Goal: Check status: Check status

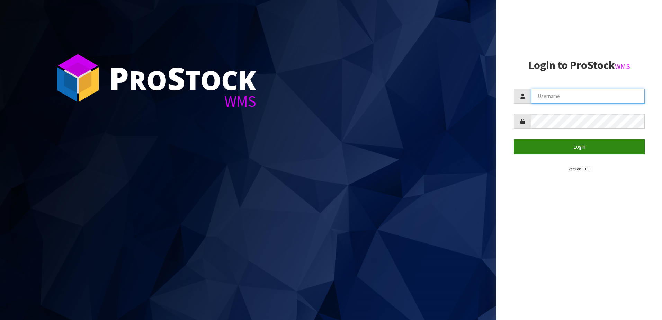
type input "yourreformer"
click at [557, 150] on button "Login" at bounding box center [579, 146] width 131 height 15
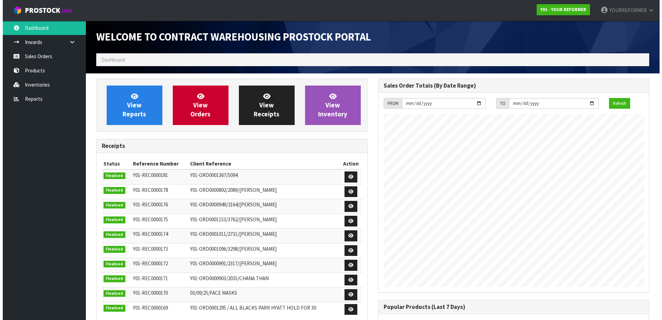
scroll to position [373, 282]
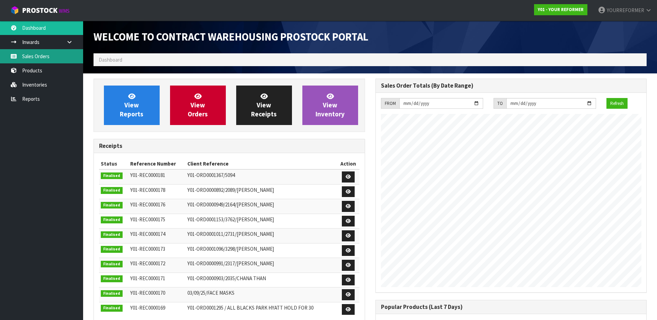
click at [41, 56] on link "Sales Orders" at bounding box center [41, 56] width 83 height 14
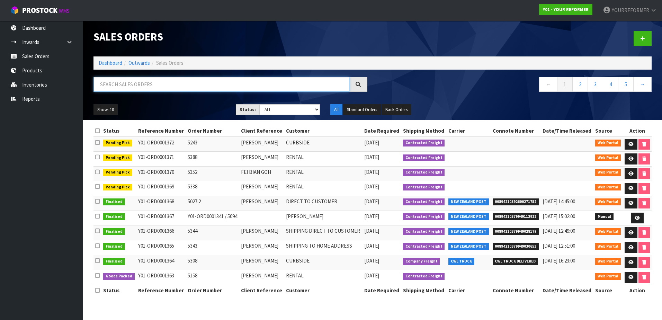
click at [149, 86] on input "text" at bounding box center [222, 84] width 256 height 15
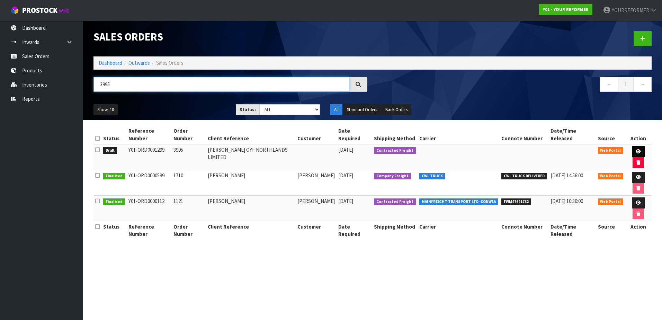
type input "3995"
click at [641, 152] on link at bounding box center [638, 151] width 13 height 11
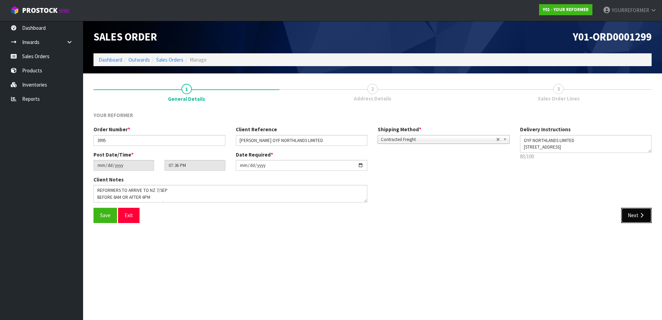
click at [636, 215] on button "Next" at bounding box center [636, 215] width 30 height 15
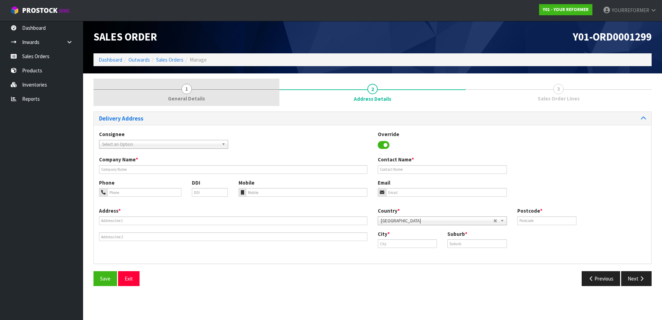
click at [200, 90] on link "1 General Details" at bounding box center [187, 92] width 186 height 27
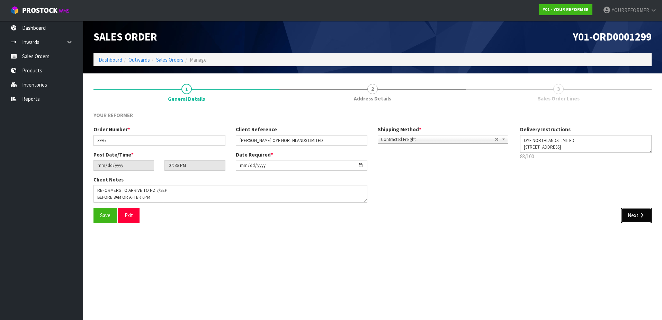
click at [644, 217] on icon "button" at bounding box center [642, 215] width 7 height 5
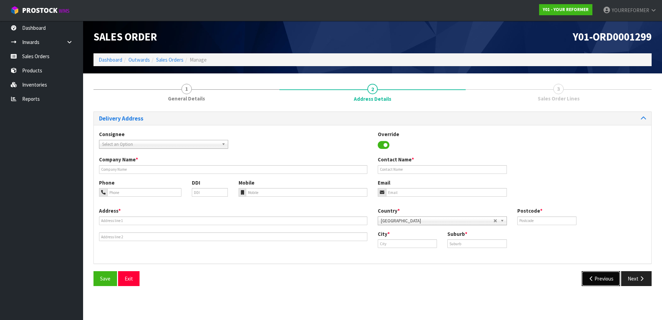
click at [601, 276] on button "Previous" at bounding box center [601, 278] width 39 height 15
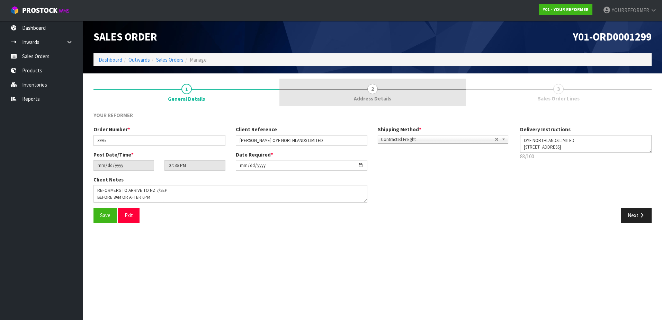
click at [399, 93] on link "2 Address Details" at bounding box center [373, 92] width 186 height 27
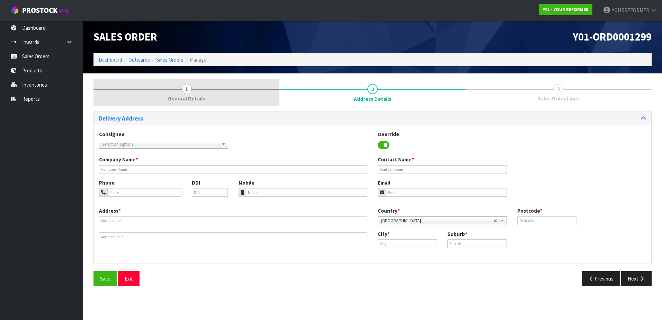
click at [194, 91] on link "1 General Details" at bounding box center [187, 92] width 186 height 27
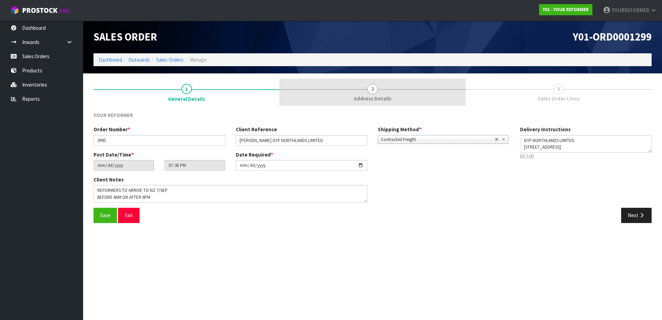
click at [387, 96] on span "Address Details" at bounding box center [372, 98] width 37 height 7
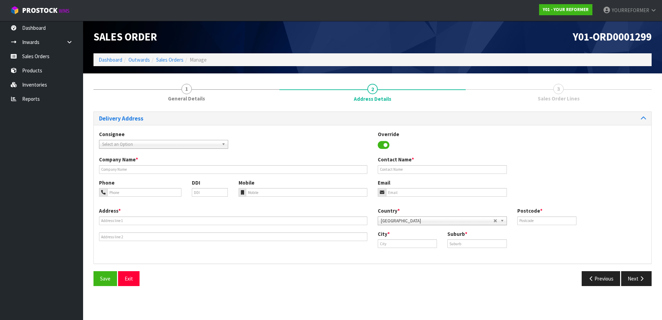
click at [561, 98] on span "Sales Order Lines" at bounding box center [559, 98] width 42 height 7
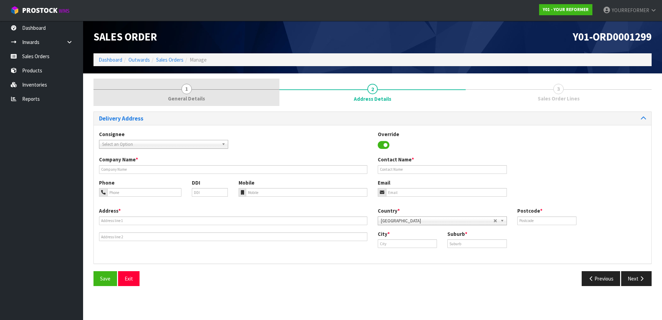
click at [191, 96] on span "General Details" at bounding box center [186, 98] width 37 height 7
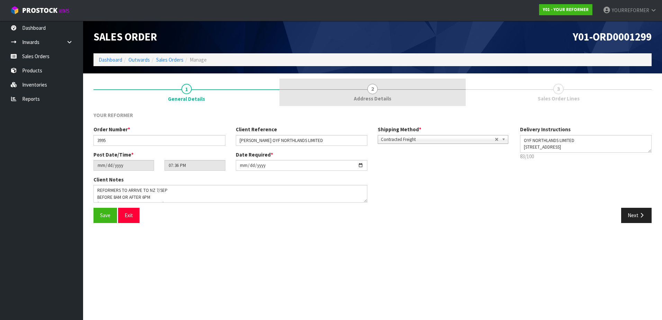
click at [354, 90] on link "2 Address Details" at bounding box center [373, 92] width 186 height 27
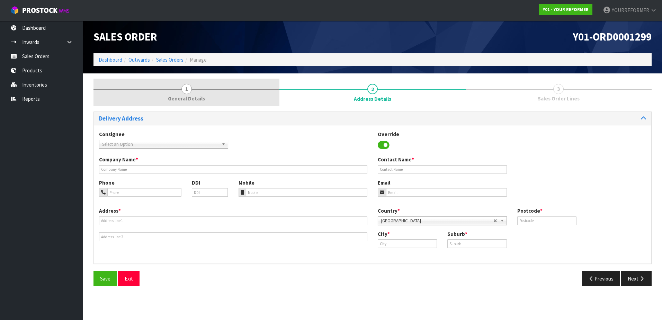
click at [175, 97] on span "General Details" at bounding box center [186, 98] width 37 height 7
